Goal: Information Seeking & Learning: Learn about a topic

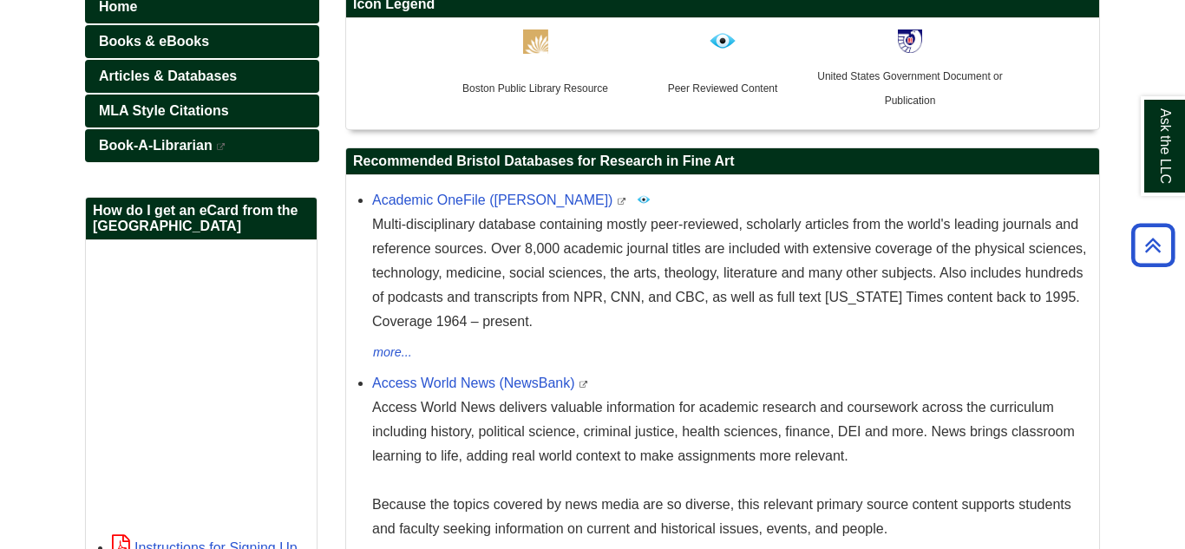
scroll to position [264, 0]
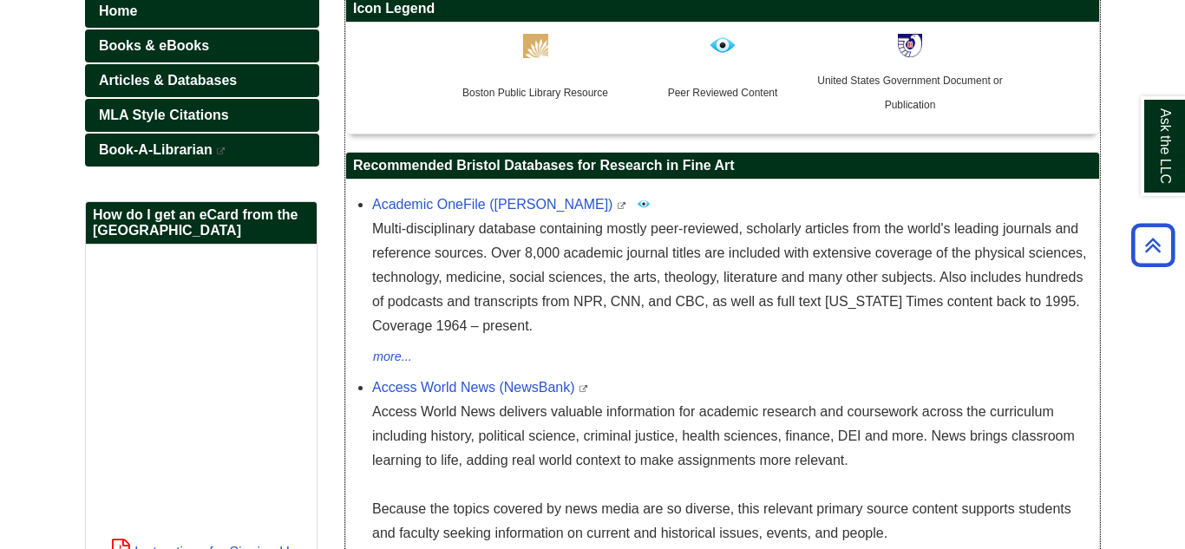
click at [534, 65] on td at bounding box center [535, 49] width 187 height 36
click at [534, 54] on img at bounding box center [535, 46] width 25 height 24
click at [547, 98] on span "Boston Public Library Resource" at bounding box center [535, 93] width 146 height 12
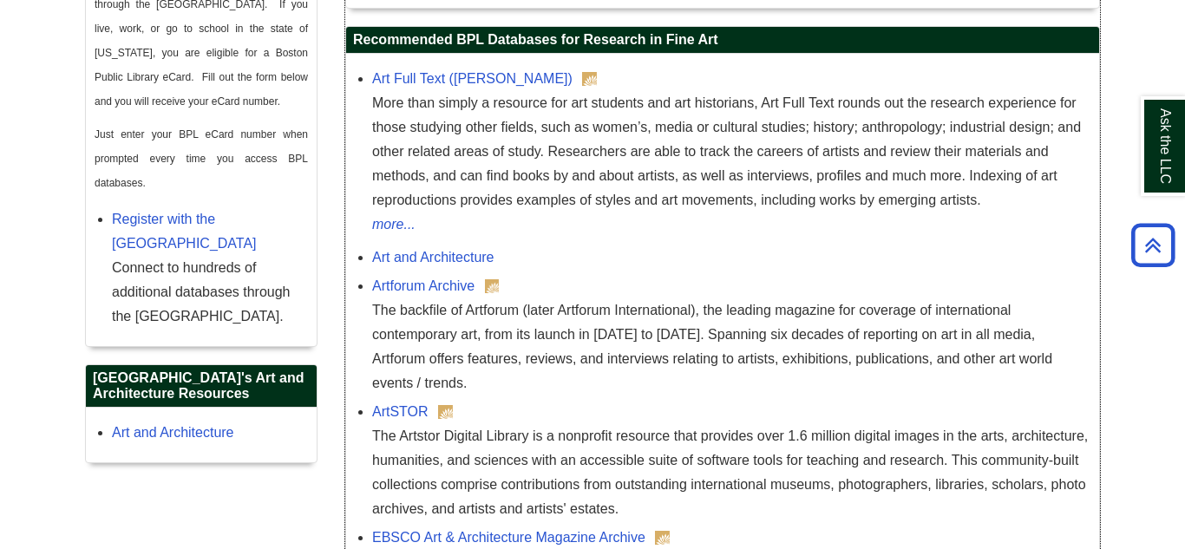
scroll to position [1070, 0]
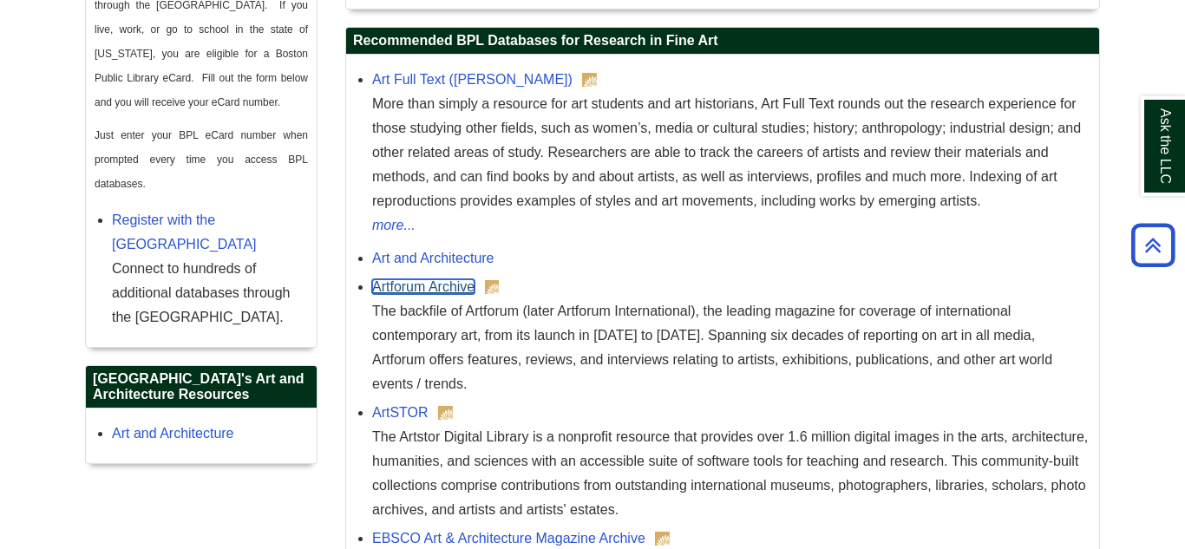
click at [449, 294] on link "Artforum Archive" at bounding box center [423, 286] width 102 height 15
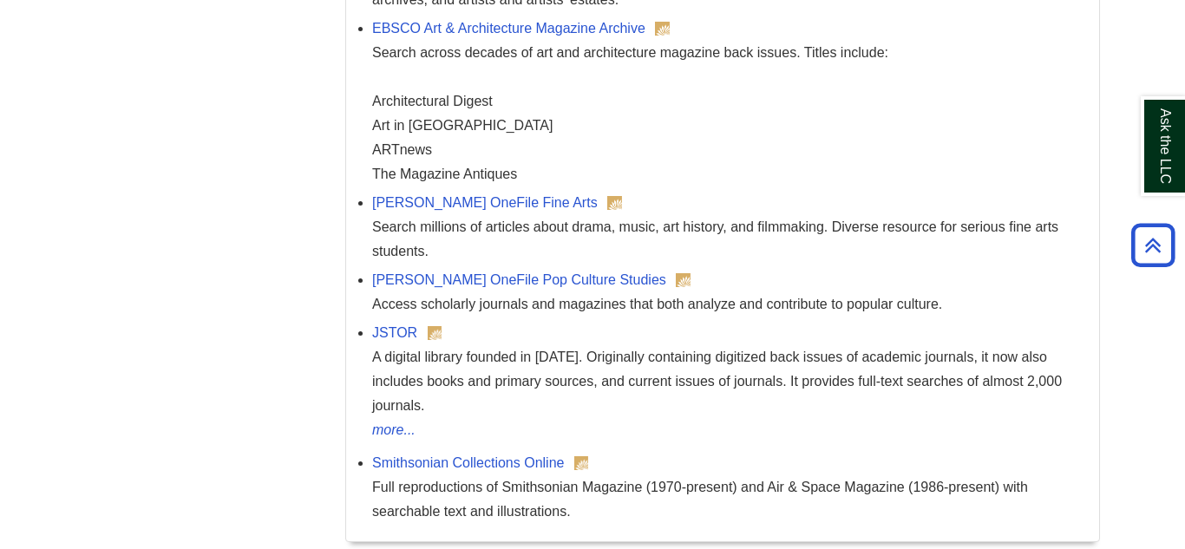
scroll to position [1589, 0]
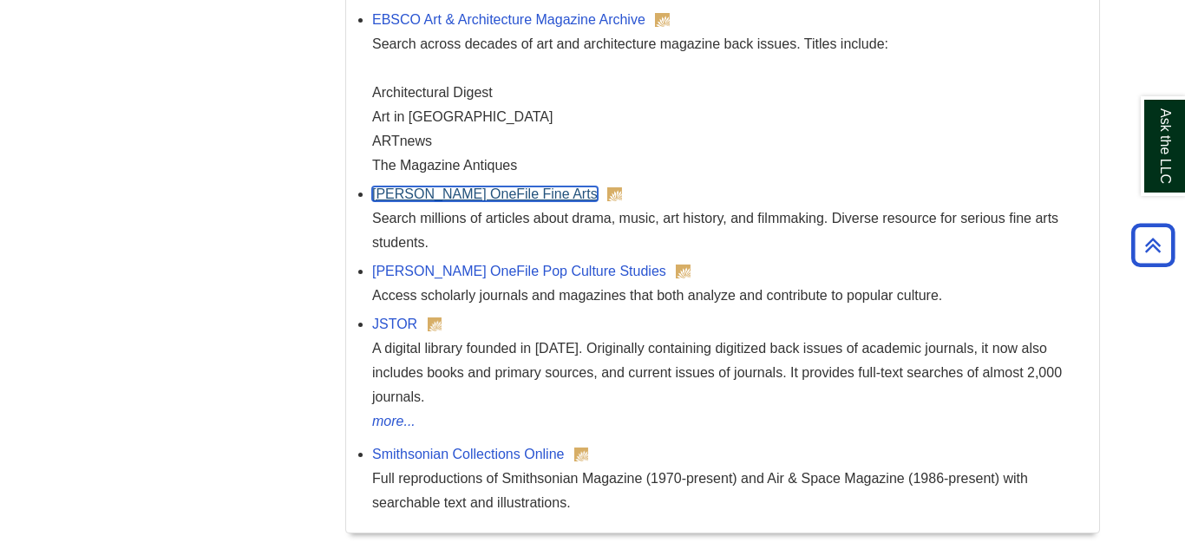
click at [465, 187] on link "[PERSON_NAME] OneFile Fine Arts" at bounding box center [485, 194] width 226 height 15
